Goal: Task Accomplishment & Management: Use online tool/utility

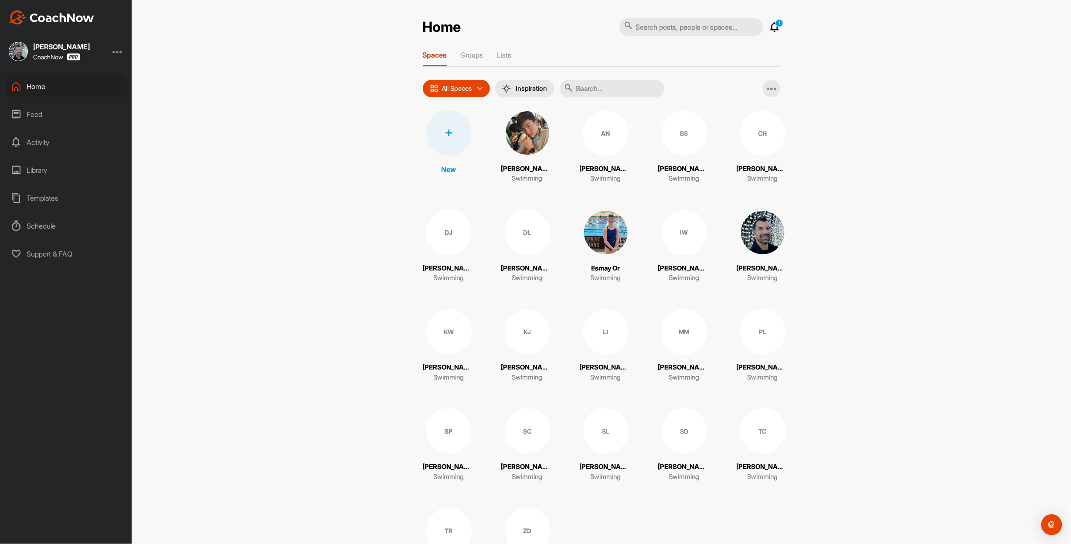
click at [772, 26] on icon at bounding box center [775, 27] width 10 height 10
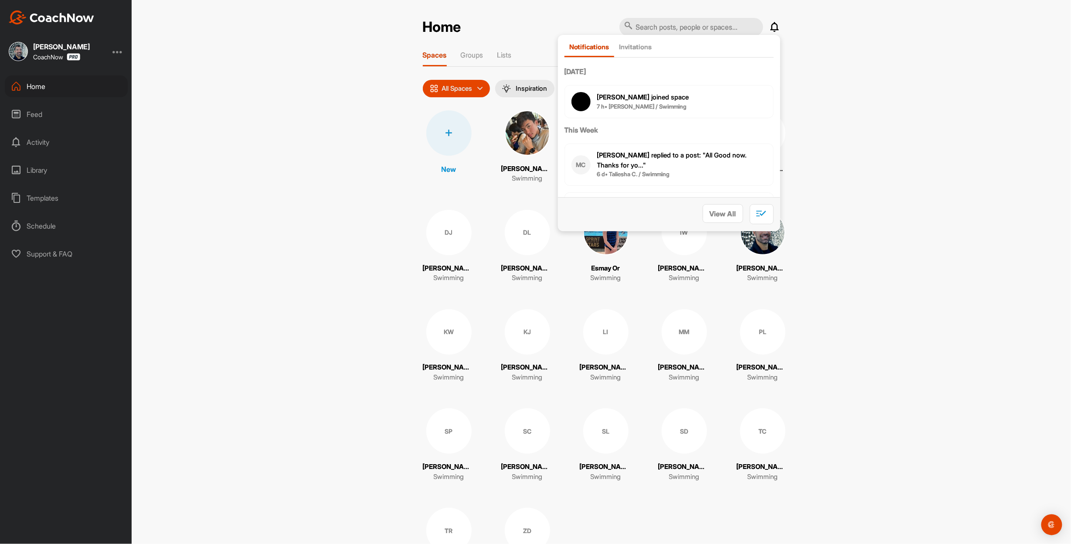
click at [682, 110] on b "7 h • [PERSON_NAME] / Swimming" at bounding box center [642, 106] width 90 height 7
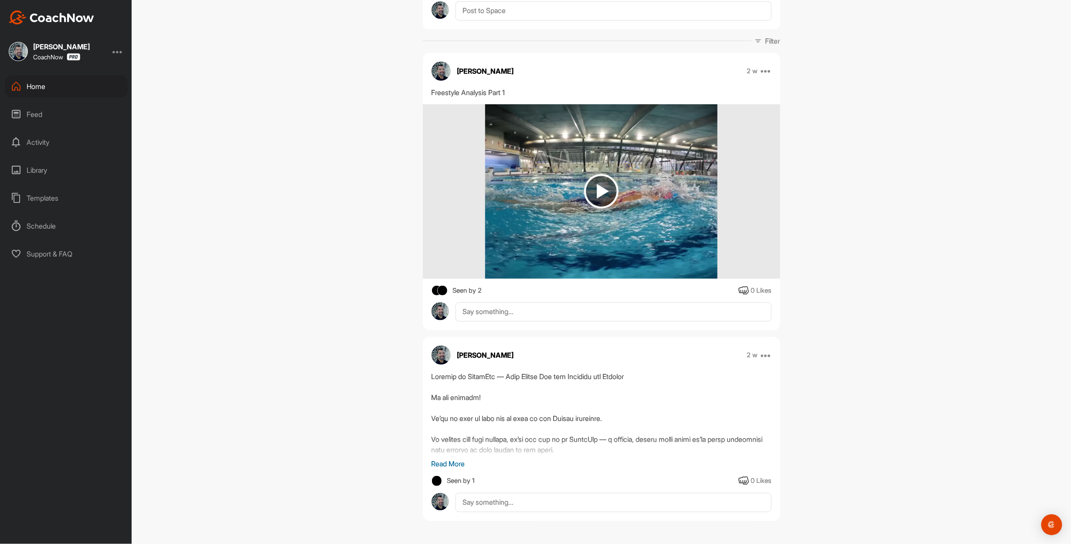
scroll to position [146, 0]
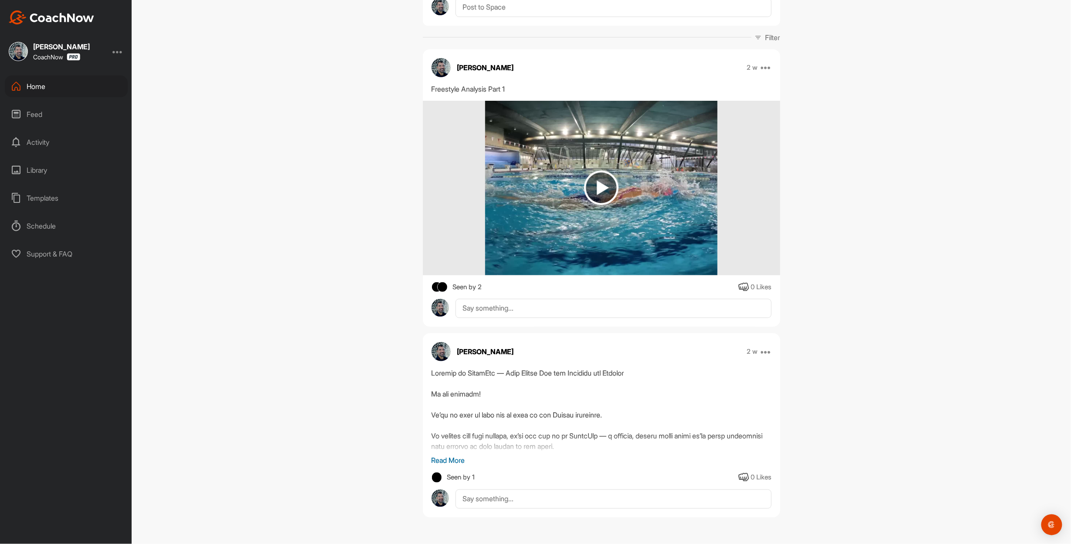
click at [448, 455] on p "Read More" at bounding box center [602, 460] width 340 height 10
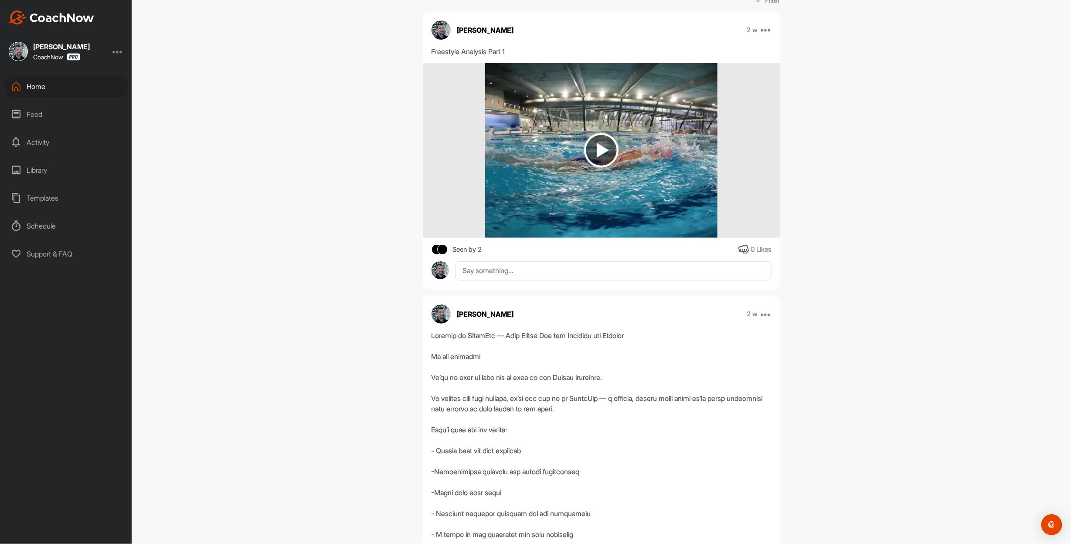
scroll to position [0, 0]
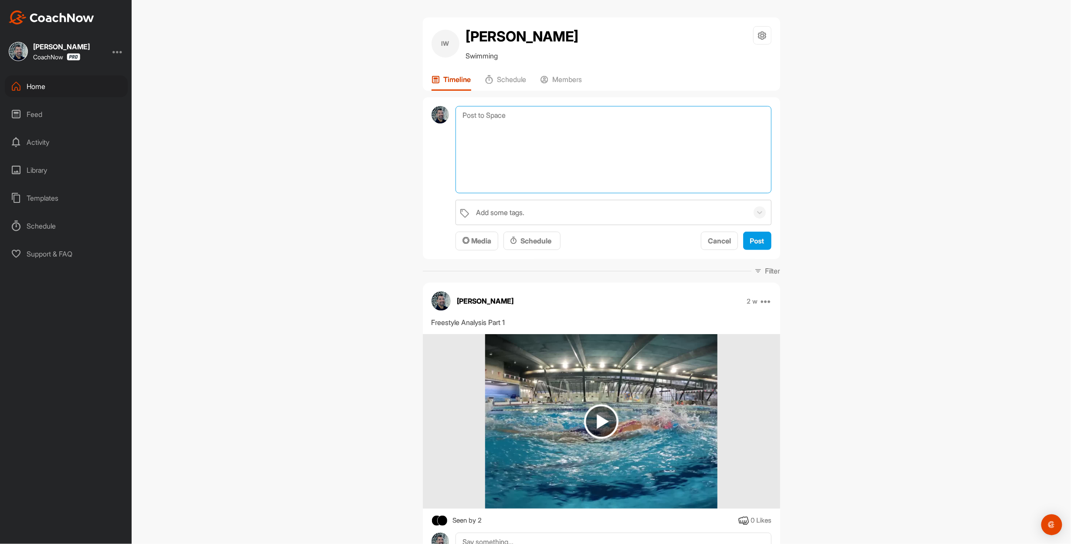
click at [470, 122] on textarea at bounding box center [614, 149] width 316 height 87
click at [20, 200] on icon at bounding box center [16, 198] width 10 height 10
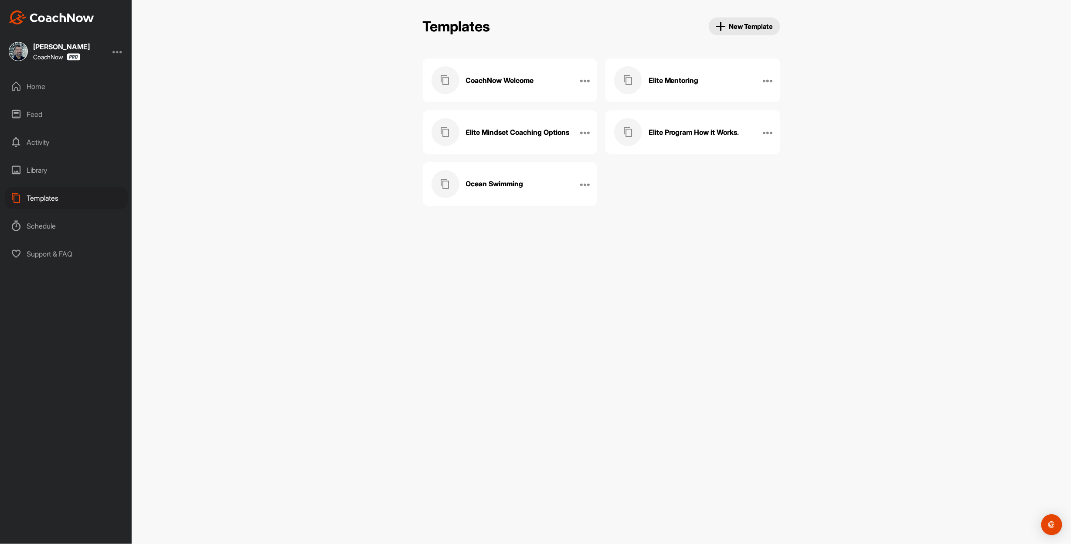
click at [687, 137] on h3 "Elite Program How it Works." at bounding box center [694, 132] width 91 height 9
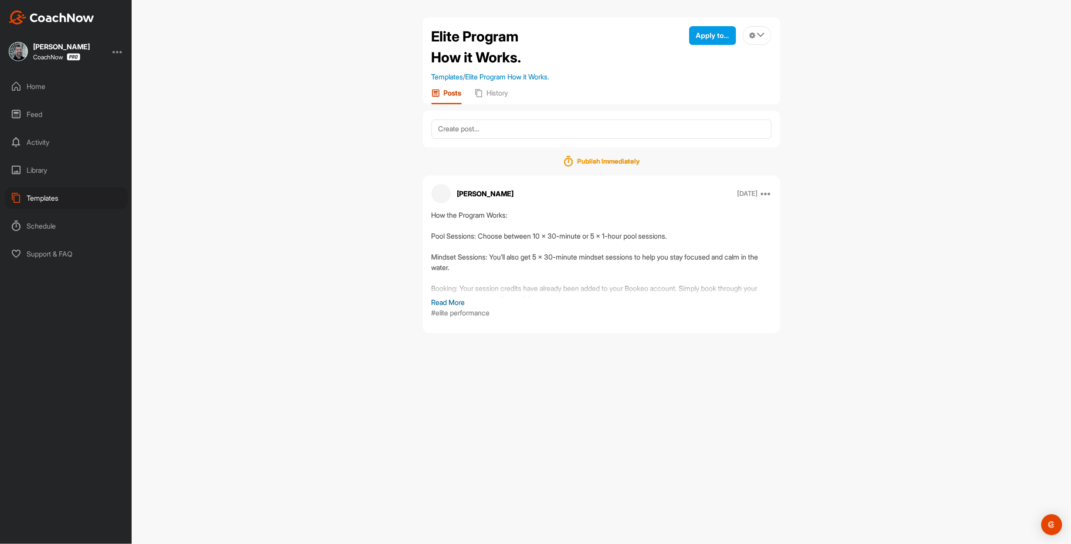
click at [468, 307] on p "Read More" at bounding box center [602, 302] width 340 height 10
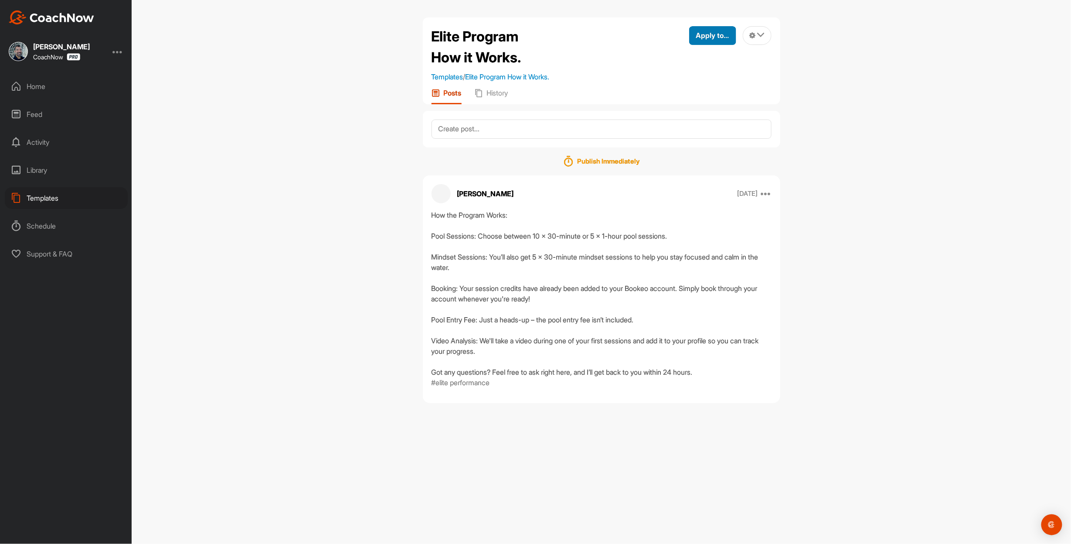
click at [708, 40] on span "Apply to..." at bounding box center [712, 35] width 33 height 9
click at [678, 68] on p "Apply to Space" at bounding box center [696, 64] width 45 height 7
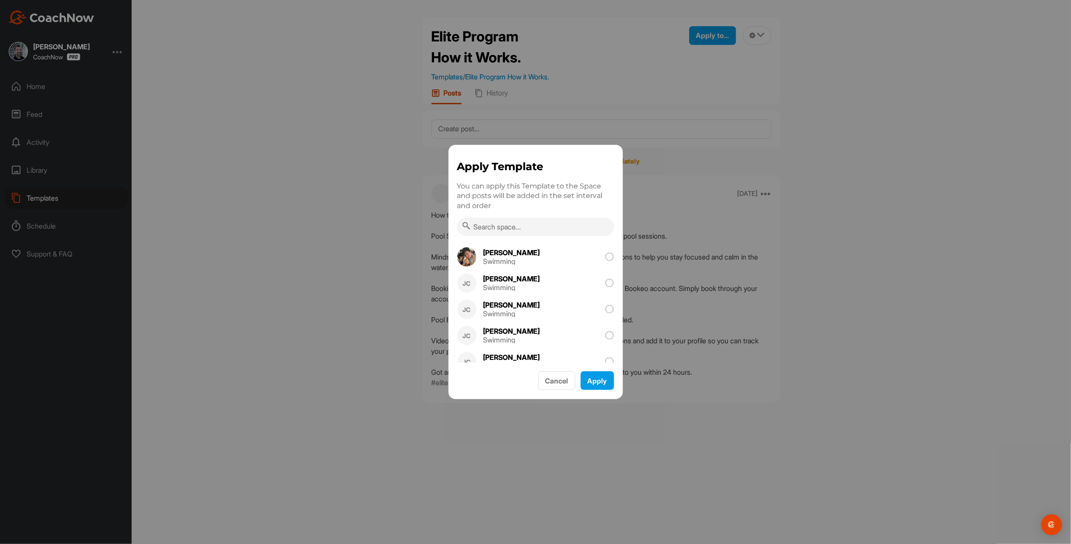
click at [497, 227] on input "text" at bounding box center [535, 227] width 157 height 18
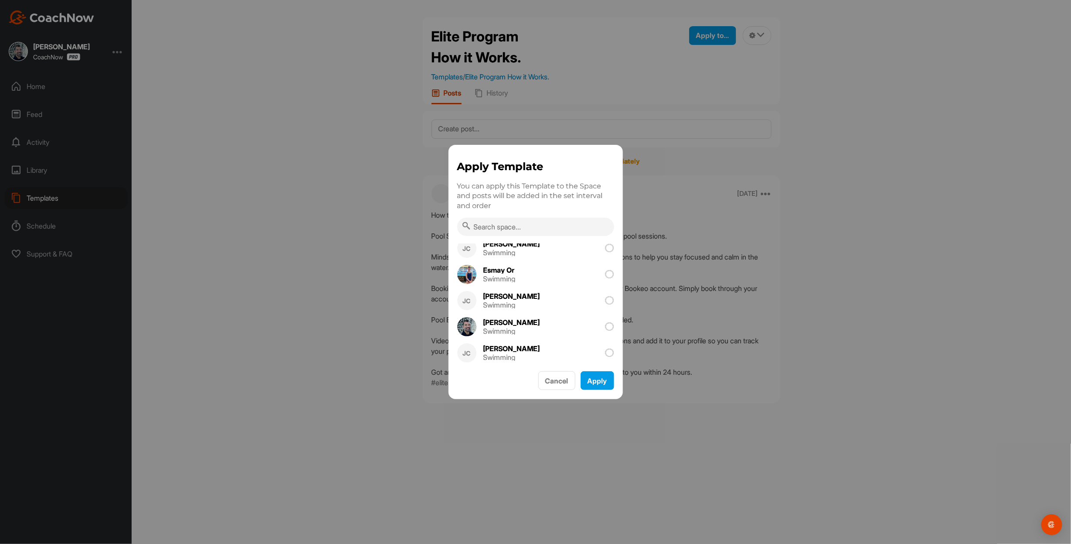
scroll to position [105, 0]
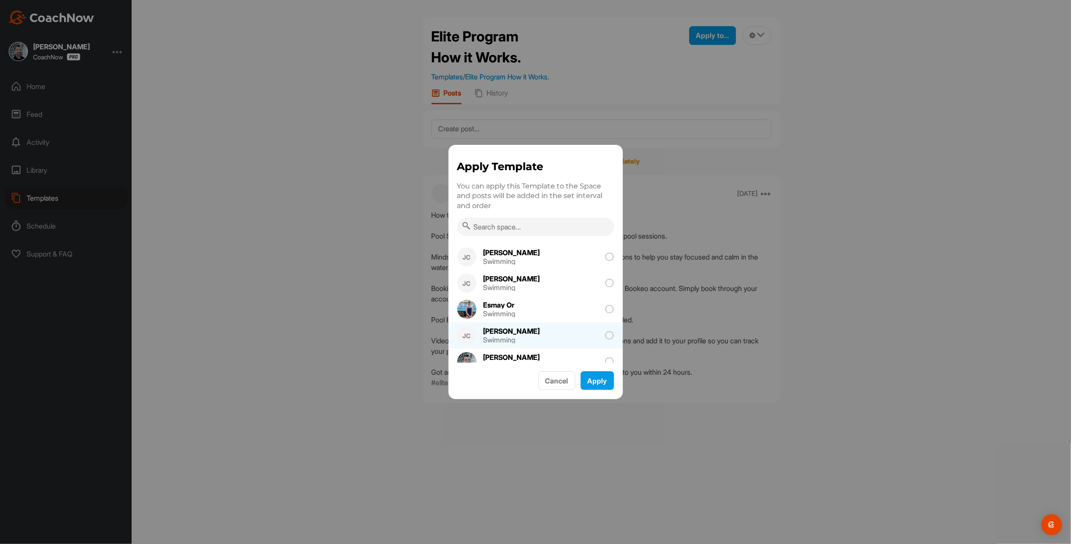
click at [508, 333] on div "[PERSON_NAME] Swimming" at bounding box center [513, 335] width 72 height 26
click at [592, 383] on button "Apply" at bounding box center [598, 380] width 34 height 19
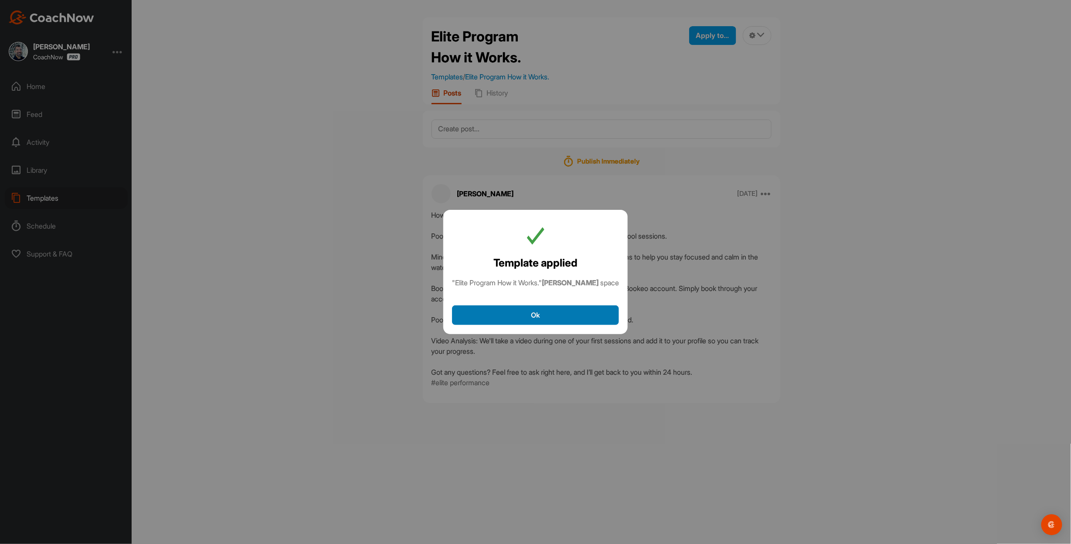
click at [487, 305] on button "Ok" at bounding box center [535, 315] width 167 height 20
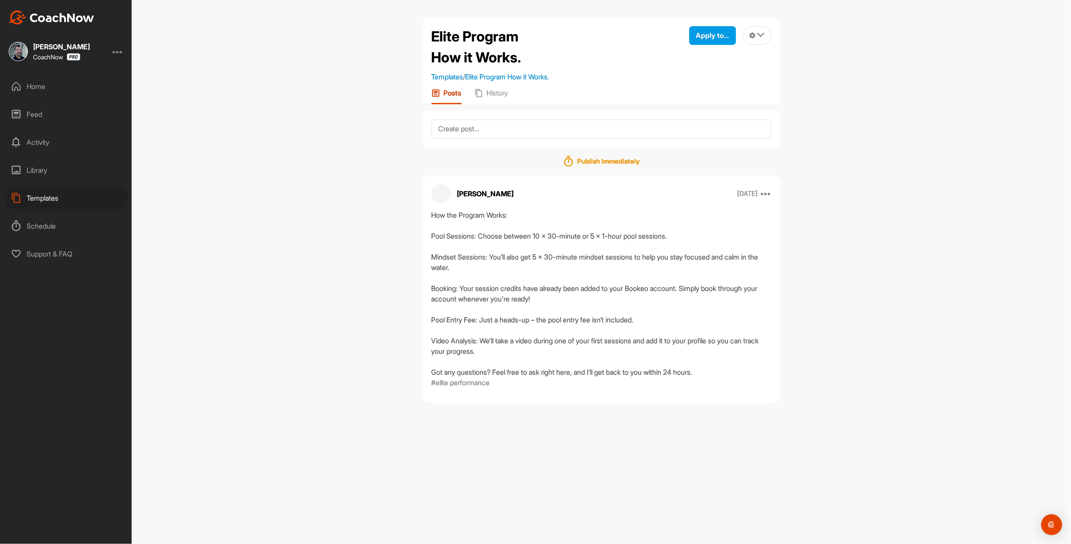
click at [49, 194] on div "Templates" at bounding box center [66, 198] width 123 height 22
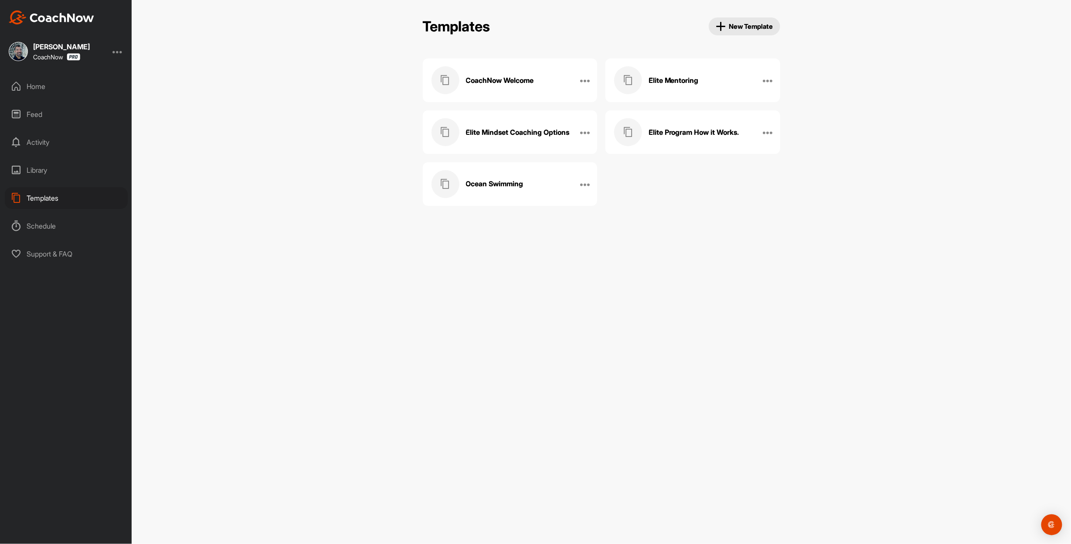
click at [678, 83] on h3 "Elite Mentoring" at bounding box center [674, 80] width 50 height 9
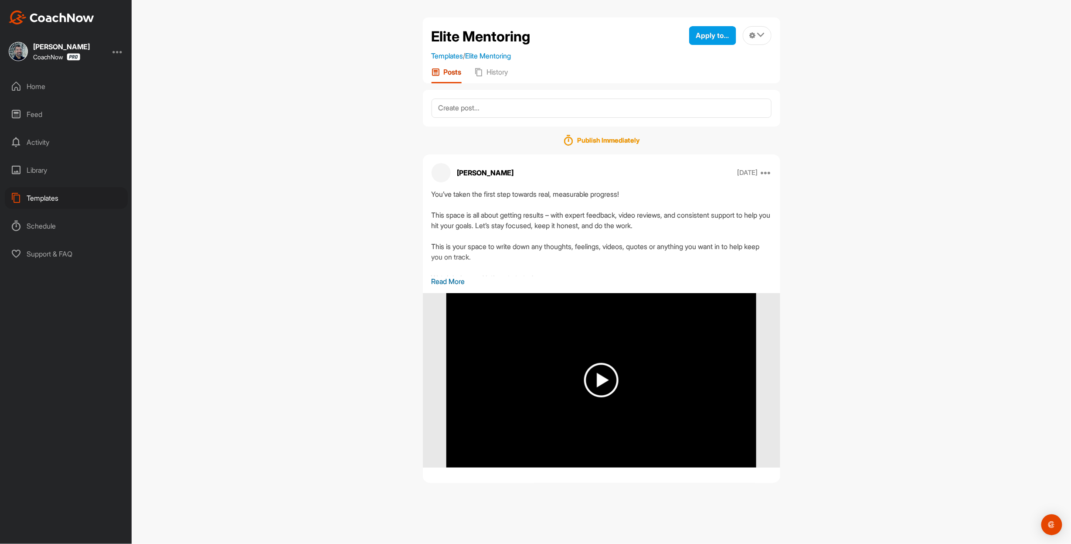
click at [46, 82] on div "Home" at bounding box center [66, 86] width 123 height 22
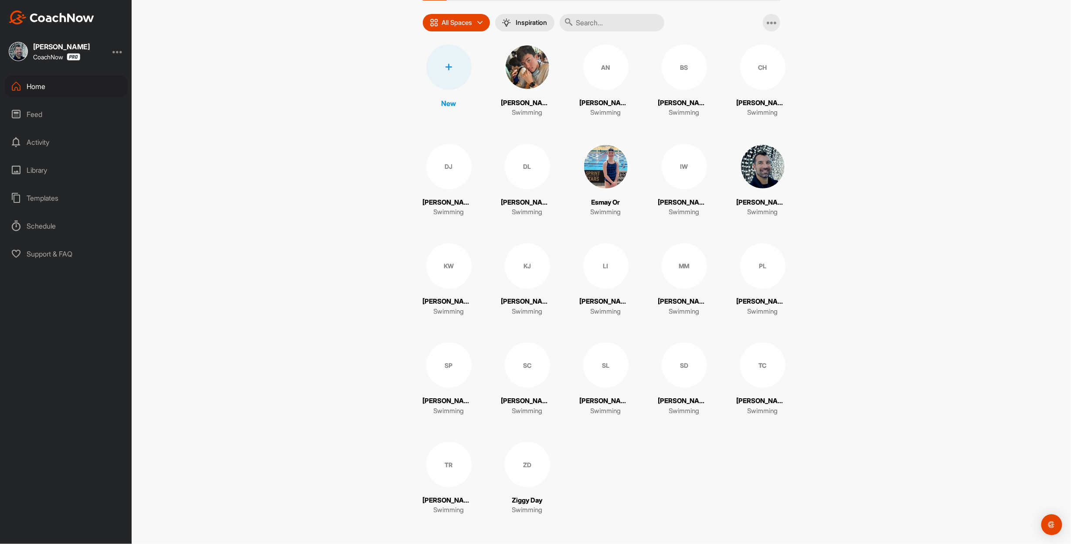
scroll to position [109, 0]
click at [666, 150] on div "IW" at bounding box center [684, 166] width 45 height 45
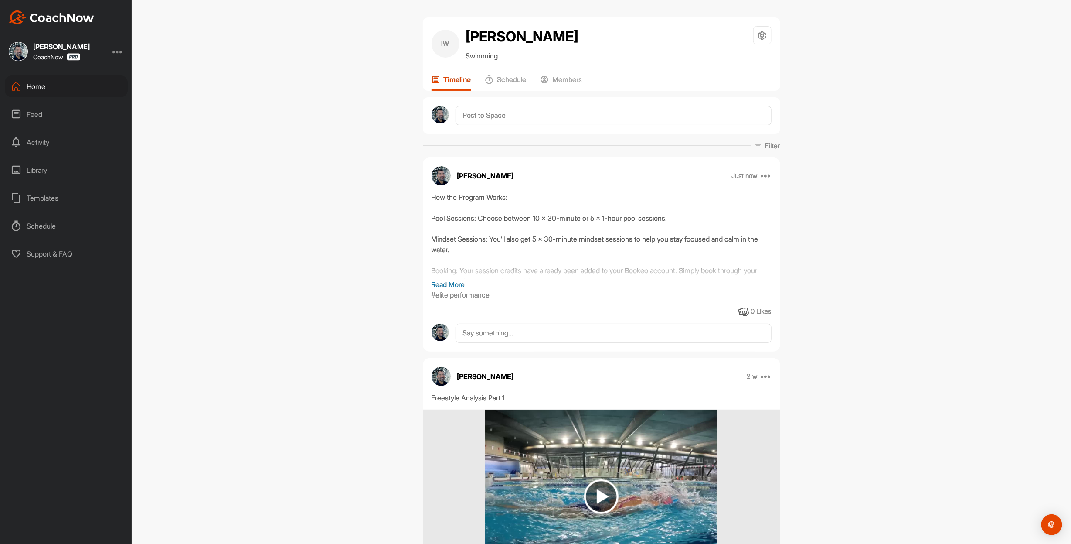
scroll to position [360, 0]
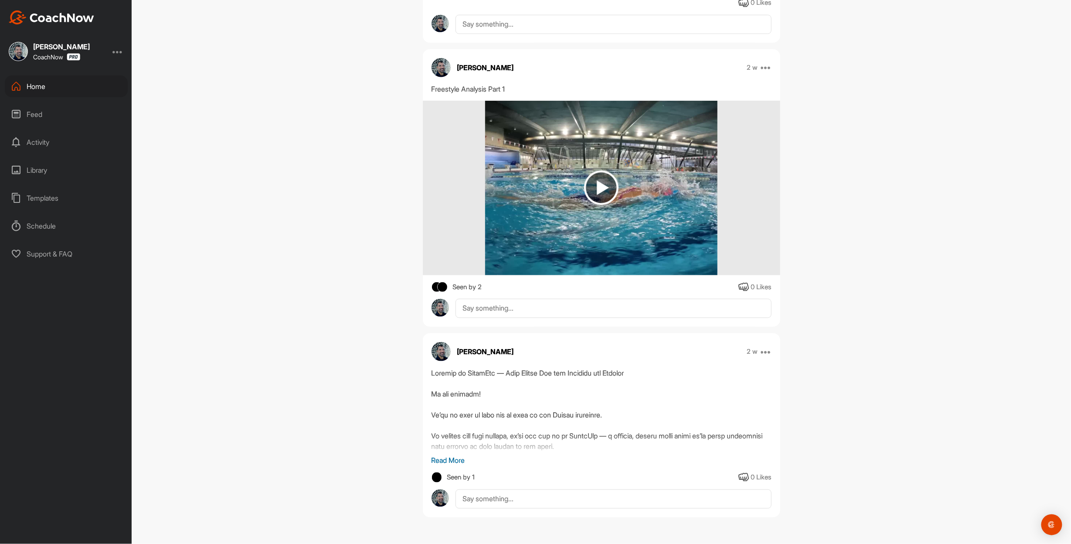
click at [463, 455] on p "Read More" at bounding box center [602, 460] width 340 height 10
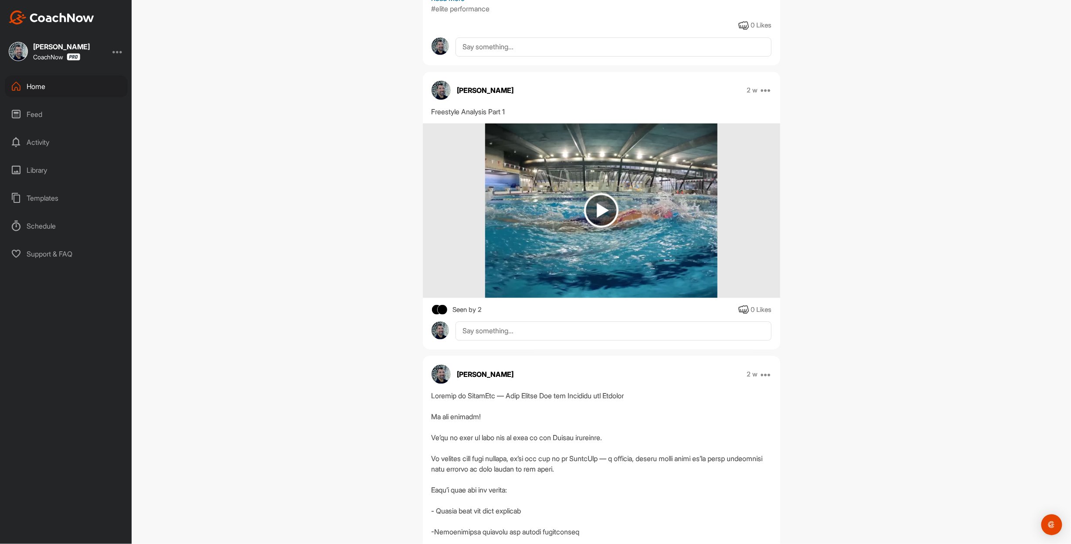
scroll to position [0, 0]
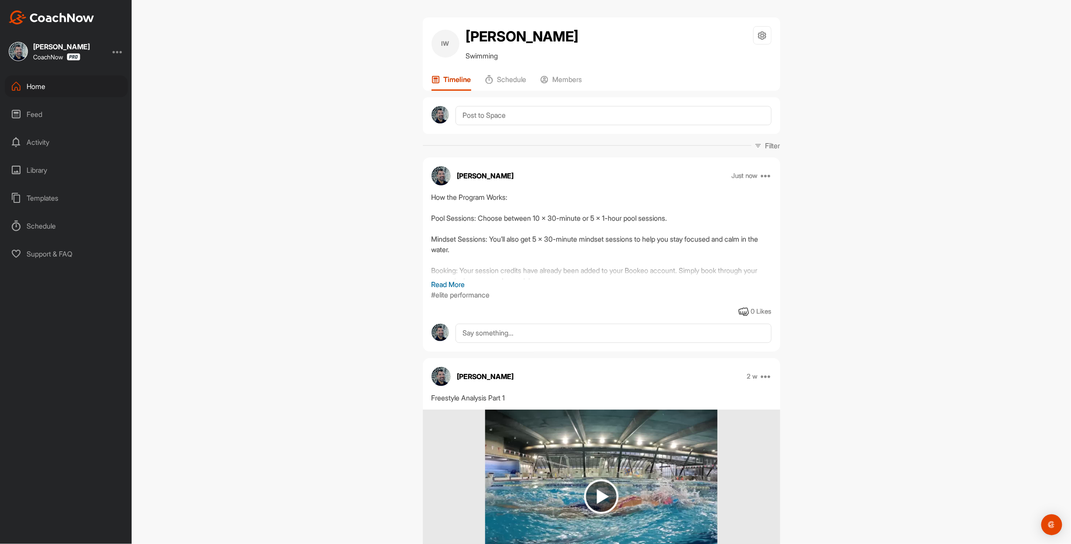
click at [446, 290] on p "Read More" at bounding box center [602, 284] width 340 height 10
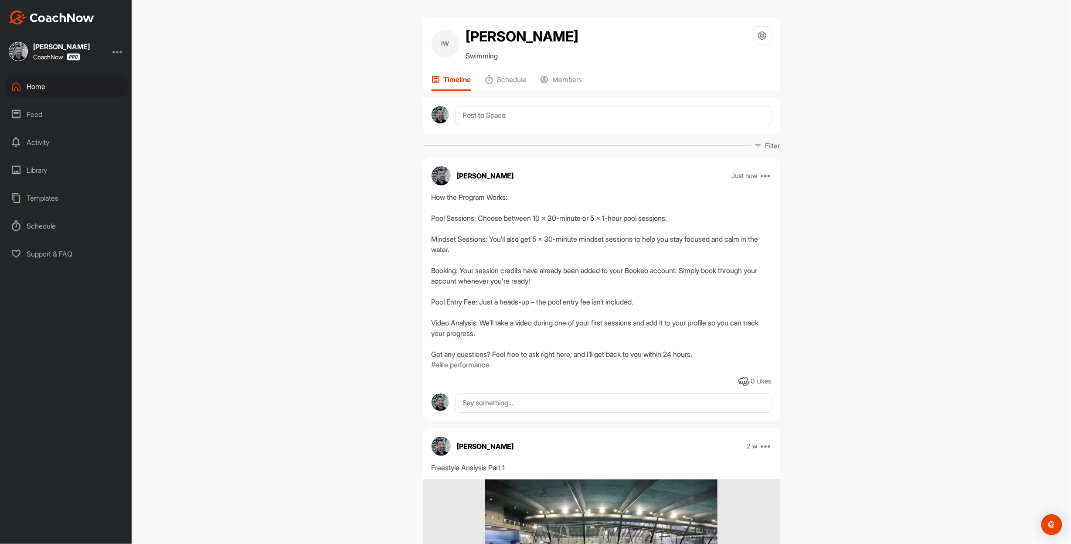
click at [38, 200] on div "Templates" at bounding box center [66, 198] width 123 height 22
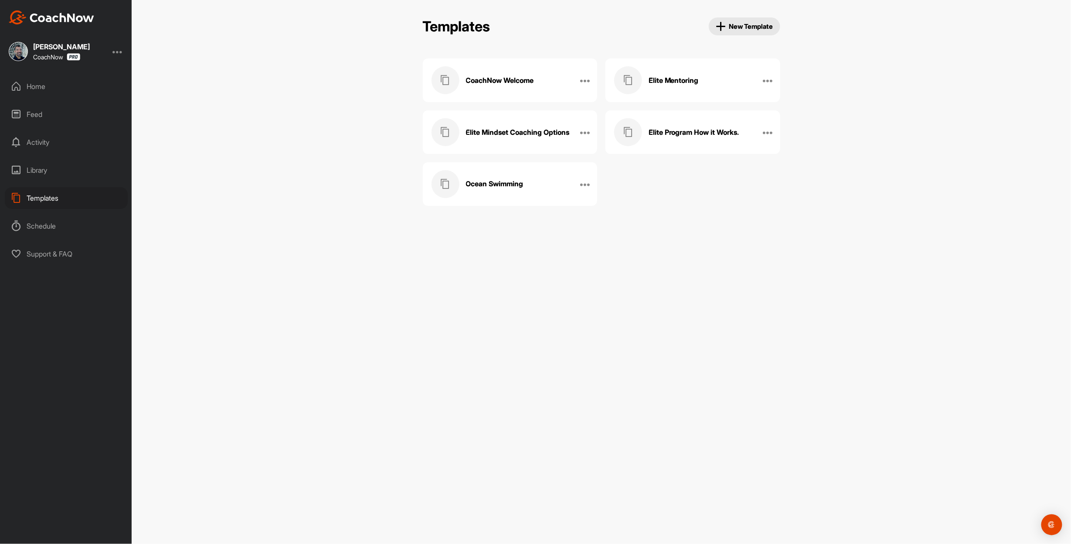
click at [717, 89] on div "Elite Mentoring" at bounding box center [683, 80] width 139 height 28
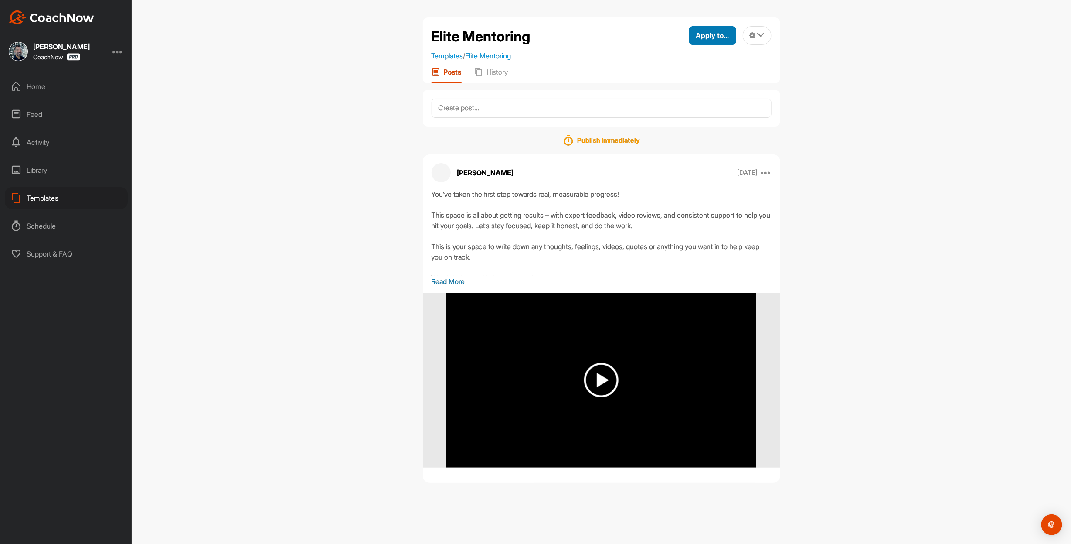
click at [712, 40] on span "Apply to..." at bounding box center [712, 35] width 33 height 9
click at [676, 68] on p "Apply to Space" at bounding box center [696, 64] width 45 height 7
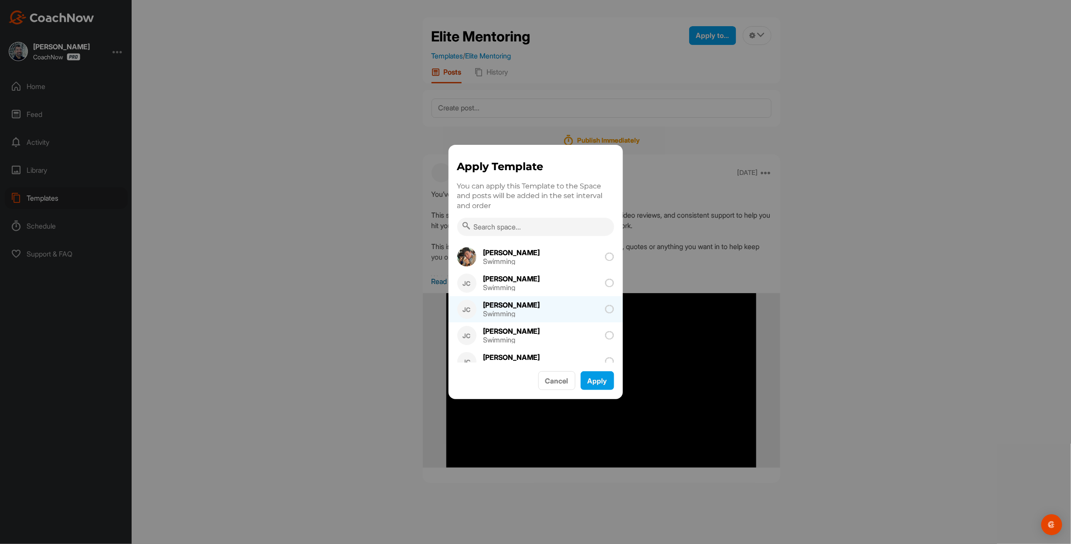
scroll to position [140, 0]
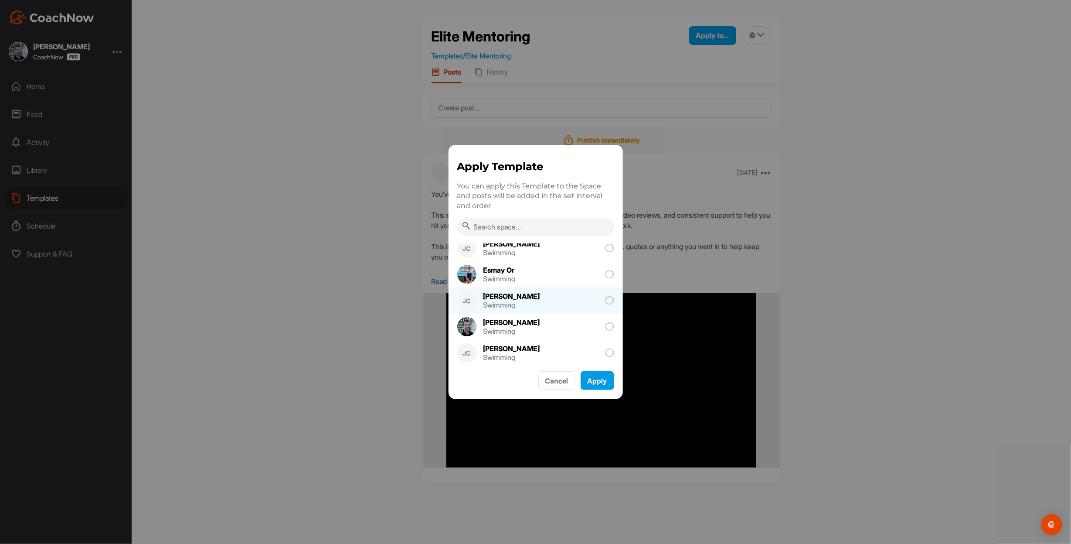
click at [516, 295] on div "[PERSON_NAME]" at bounding box center [512, 296] width 57 height 7
click at [600, 384] on button "Apply" at bounding box center [598, 380] width 34 height 19
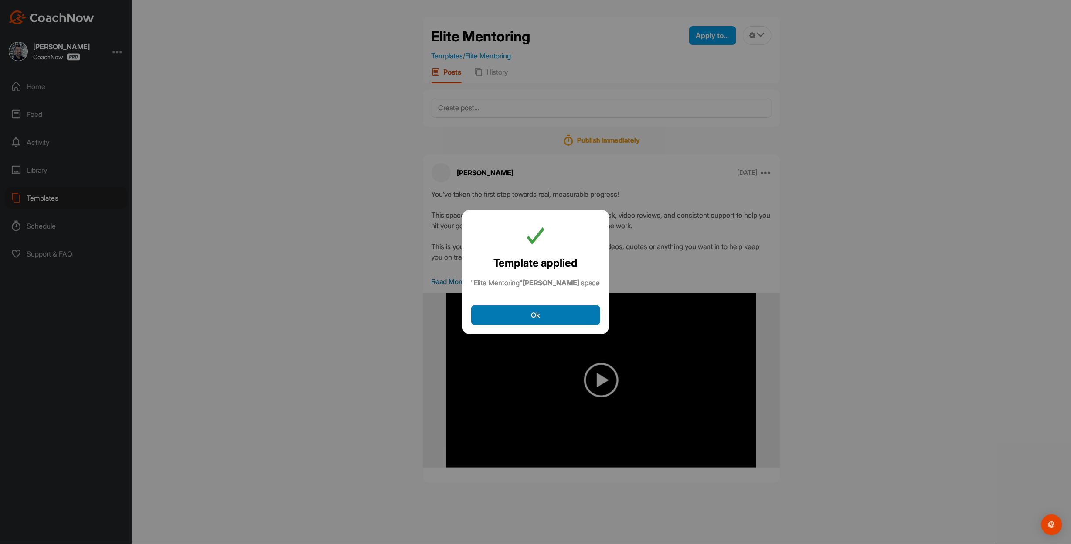
click at [535, 317] on button "Ok" at bounding box center [535, 315] width 129 height 20
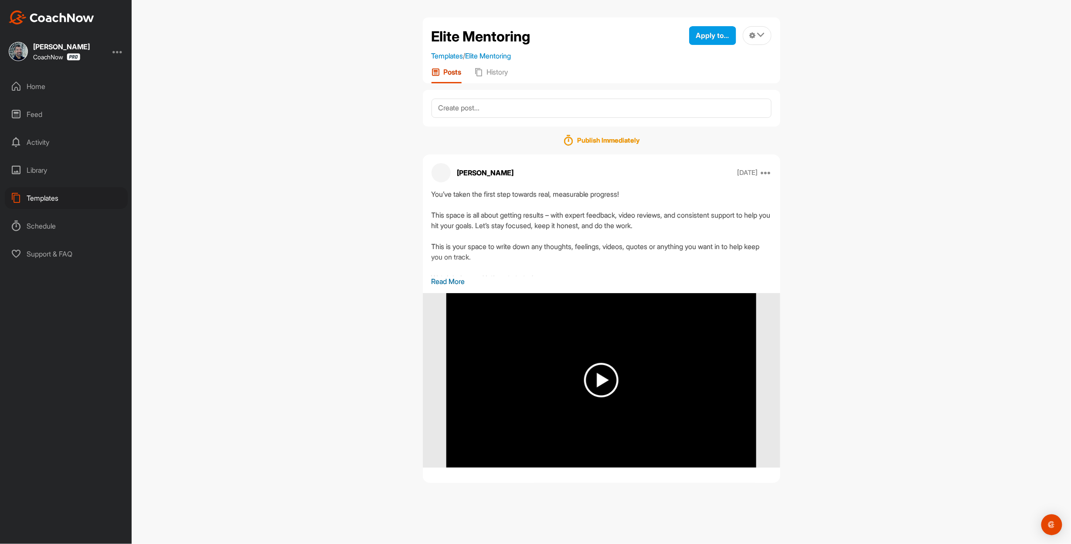
click at [41, 194] on div "Templates" at bounding box center [66, 198] width 123 height 22
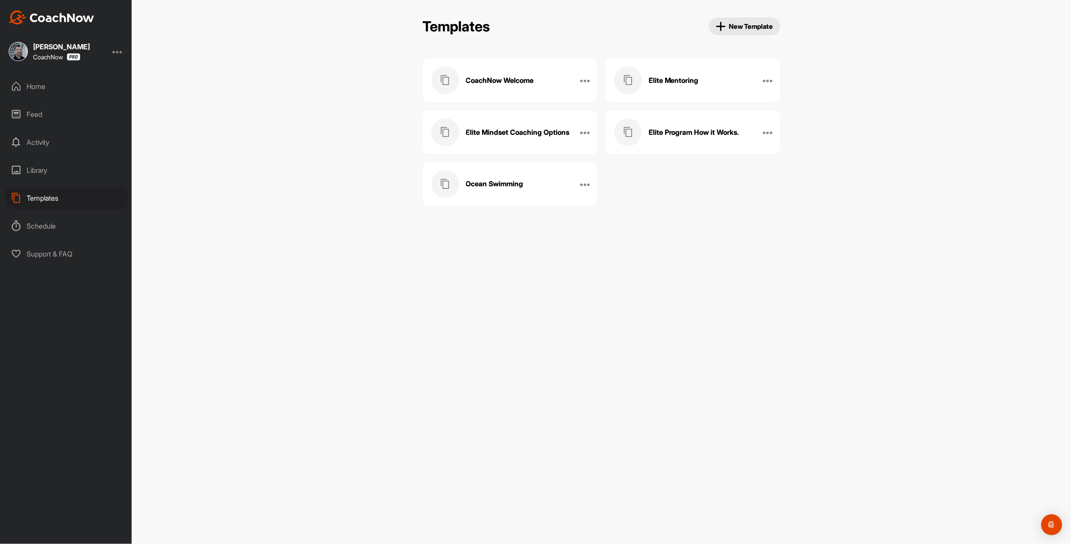
click at [490, 137] on h3 "Elite Mindset Coaching Options" at bounding box center [518, 132] width 104 height 9
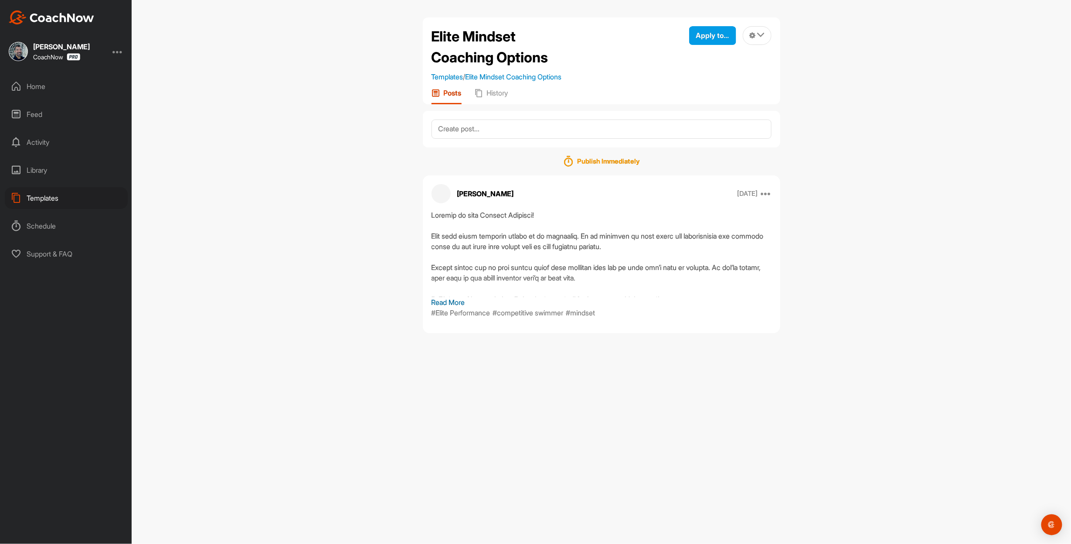
click at [461, 307] on p "Read More" at bounding box center [602, 302] width 340 height 10
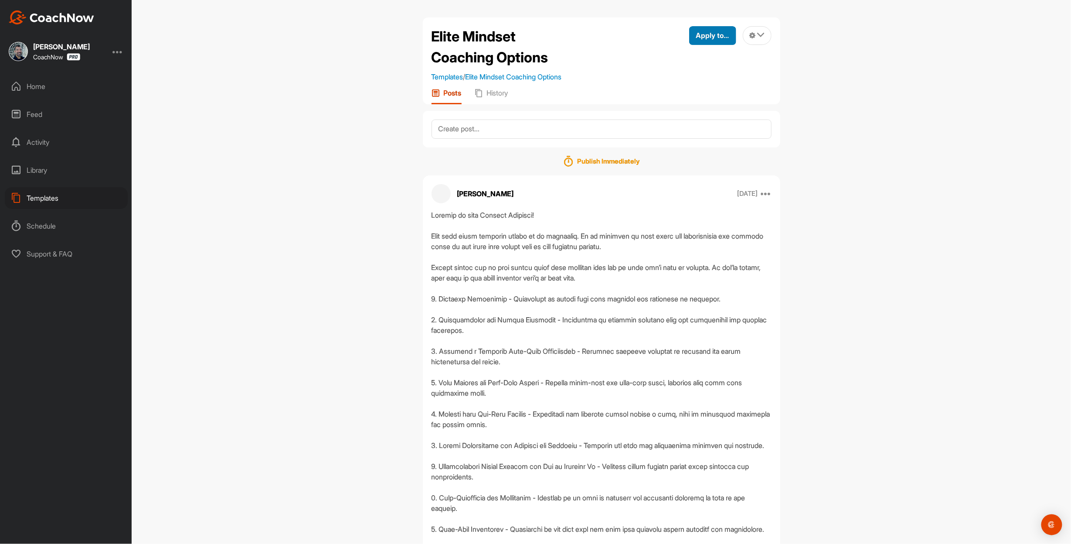
click at [709, 36] on span "Apply to..." at bounding box center [712, 35] width 33 height 9
click at [682, 65] on p "Apply to Space" at bounding box center [696, 64] width 45 height 7
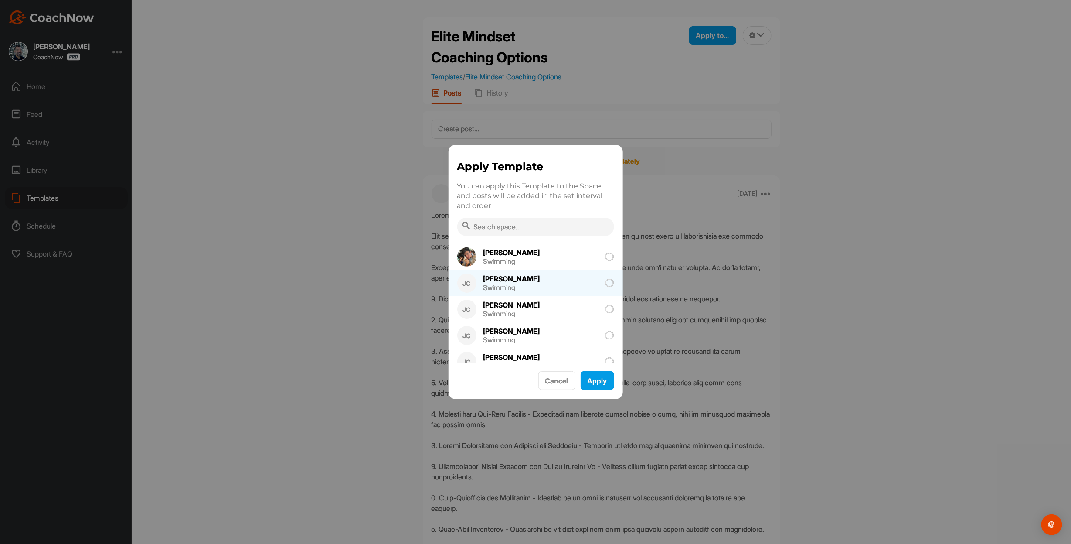
scroll to position [174, 0]
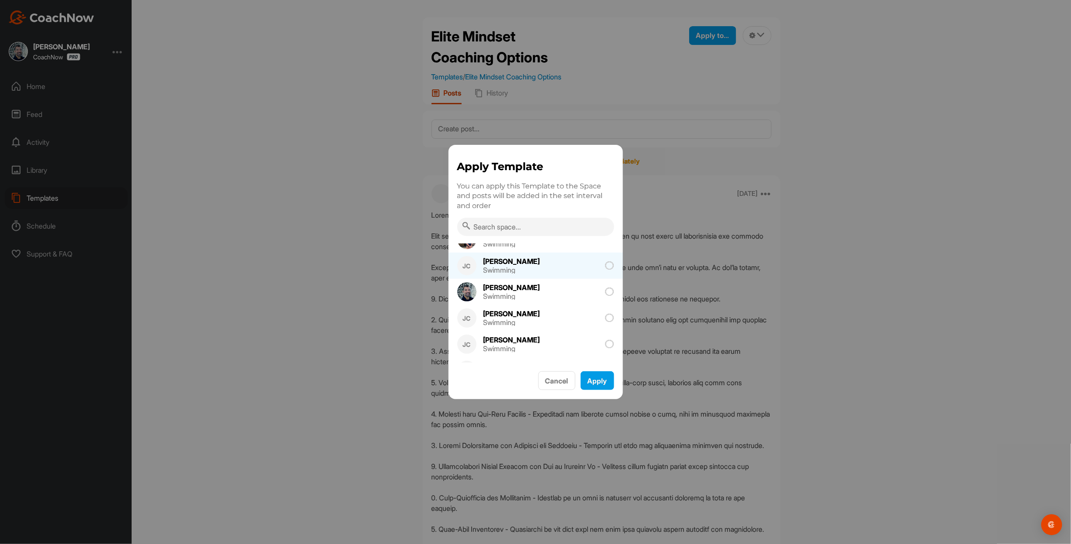
click at [510, 262] on div "[PERSON_NAME] Swimming" at bounding box center [513, 265] width 72 height 26
click at [594, 376] on button "Apply" at bounding box center [598, 380] width 34 height 19
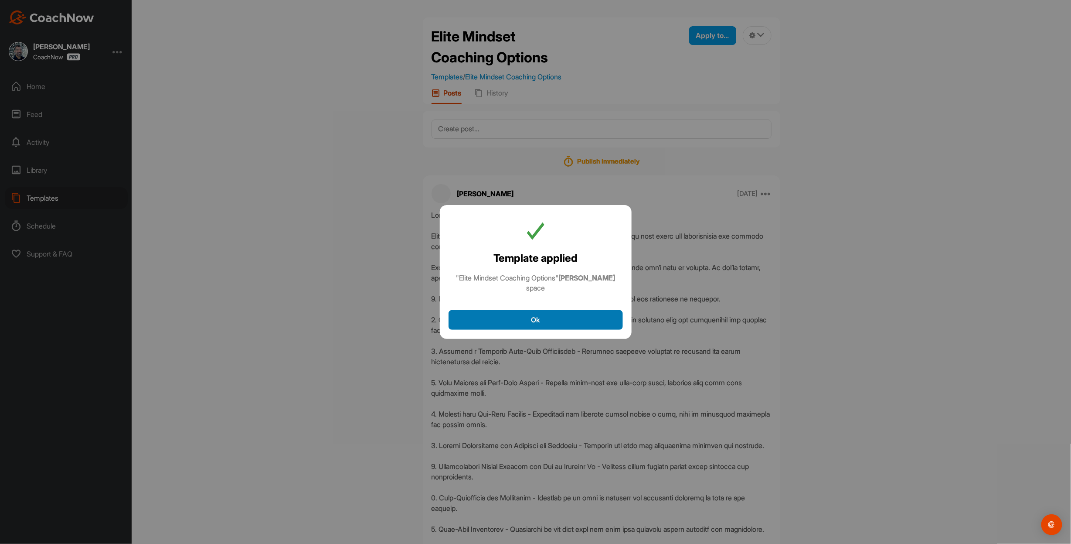
click at [524, 326] on button "Ok" at bounding box center [536, 320] width 174 height 20
